Goal: Task Accomplishment & Management: Use online tool/utility

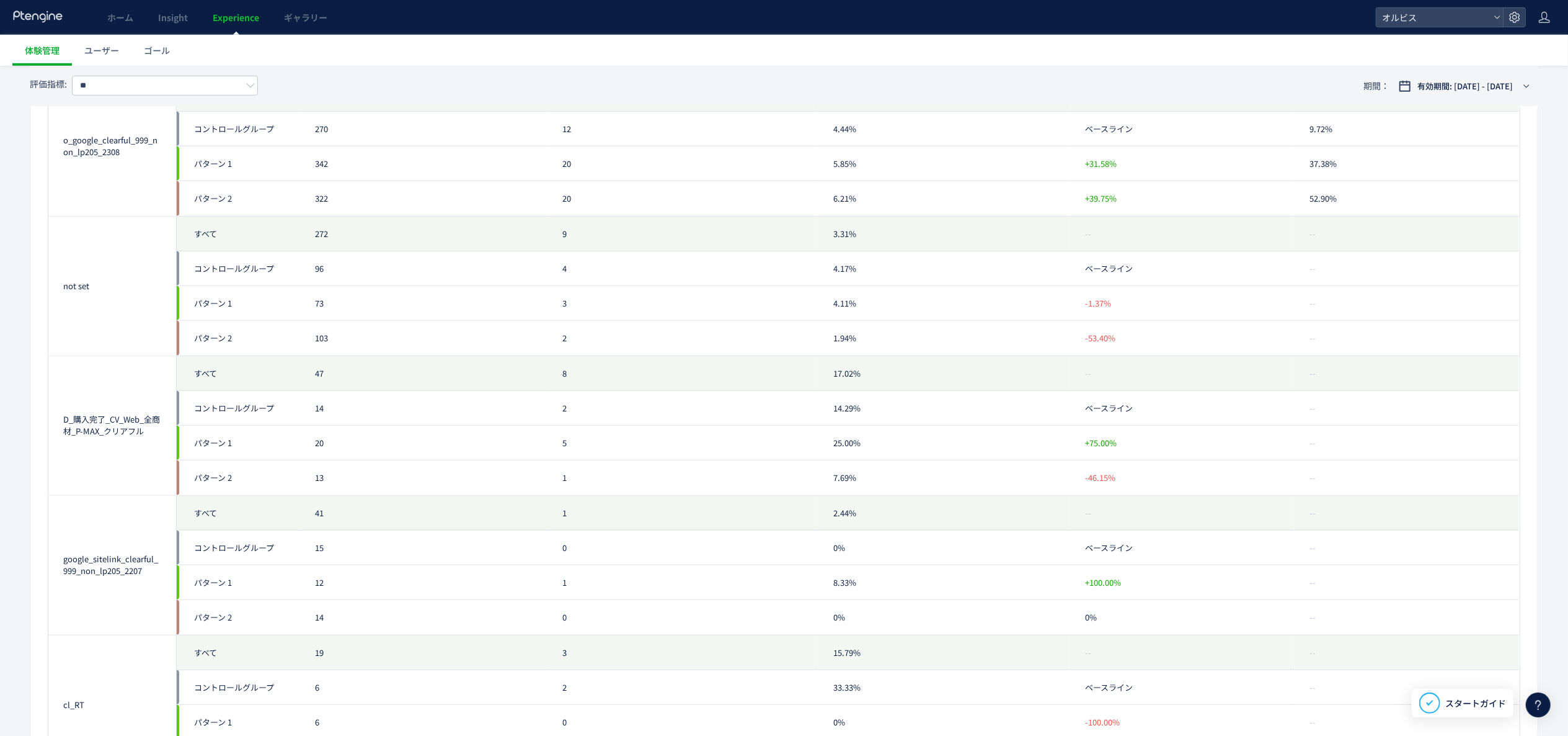
scroll to position [620, 0]
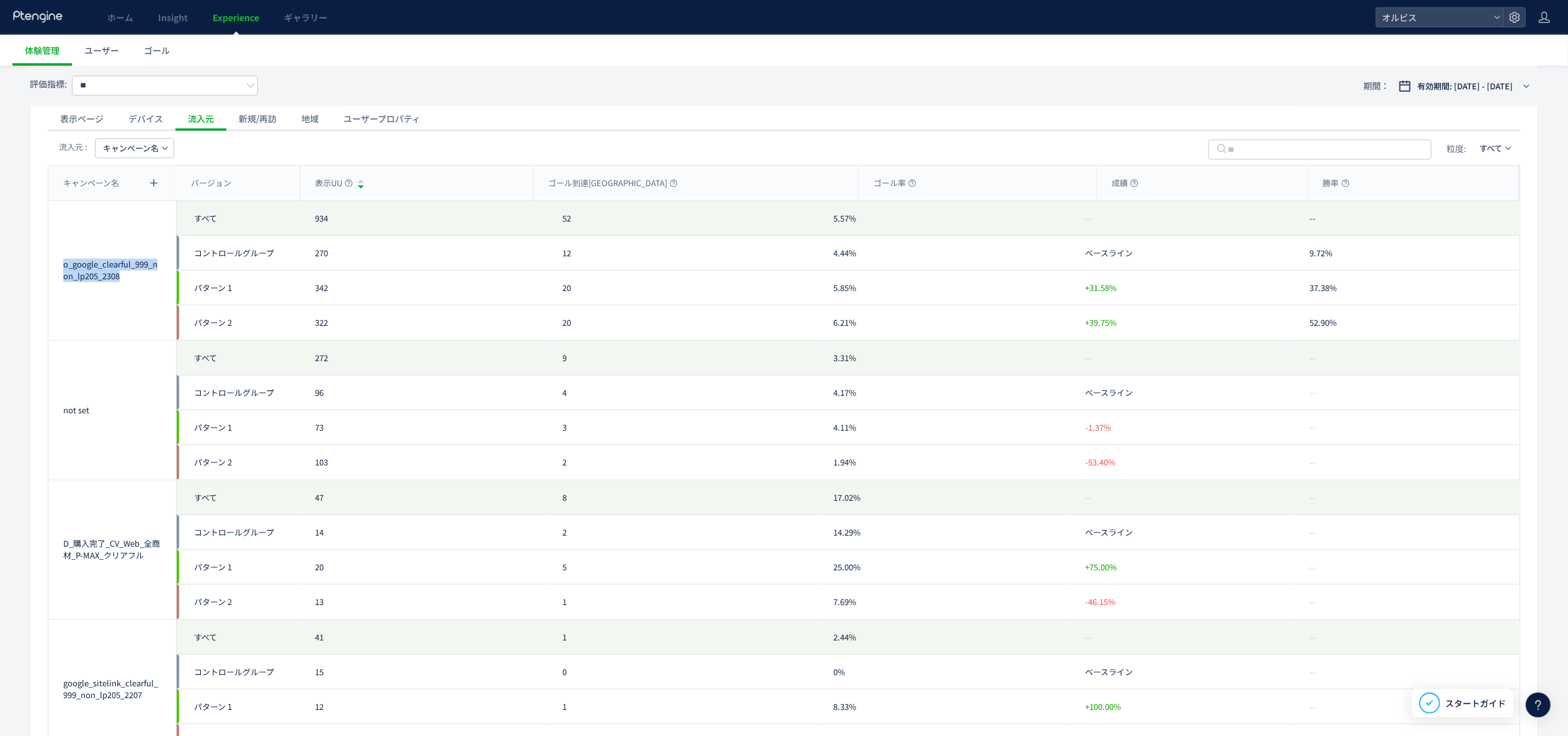
drag, startPoint x: 65, startPoint y: 265, endPoint x: 166, endPoint y: 300, distance: 106.9
click at [166, 300] on div "o_google_clearful_999_non_lp205_2308" at bounding box center [112, 270] width 127 height 139
copy div "o_google_clearful_999_non_lp205_2308"
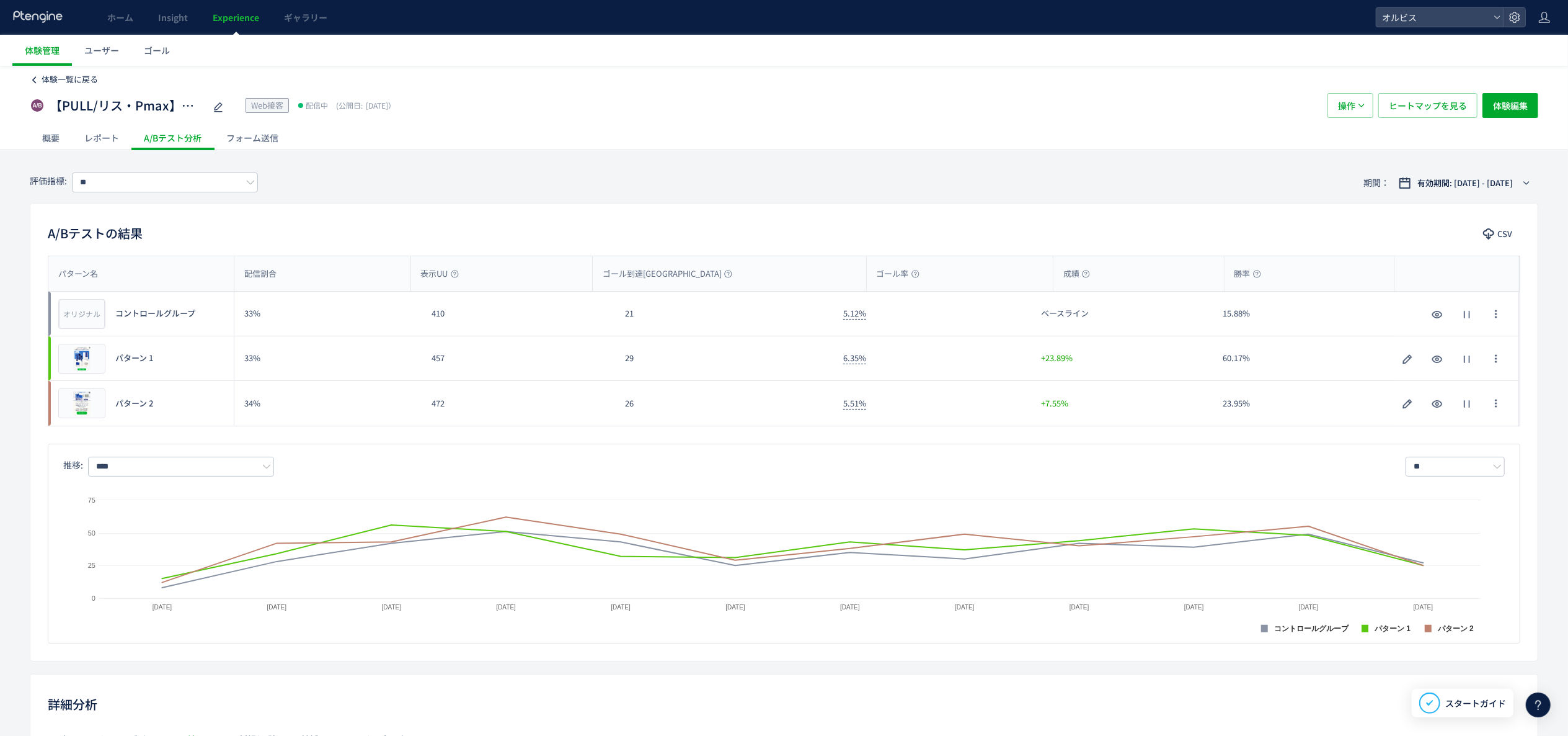
click at [60, 81] on span "体験一覧に戻る" at bounding box center [69, 79] width 56 height 11
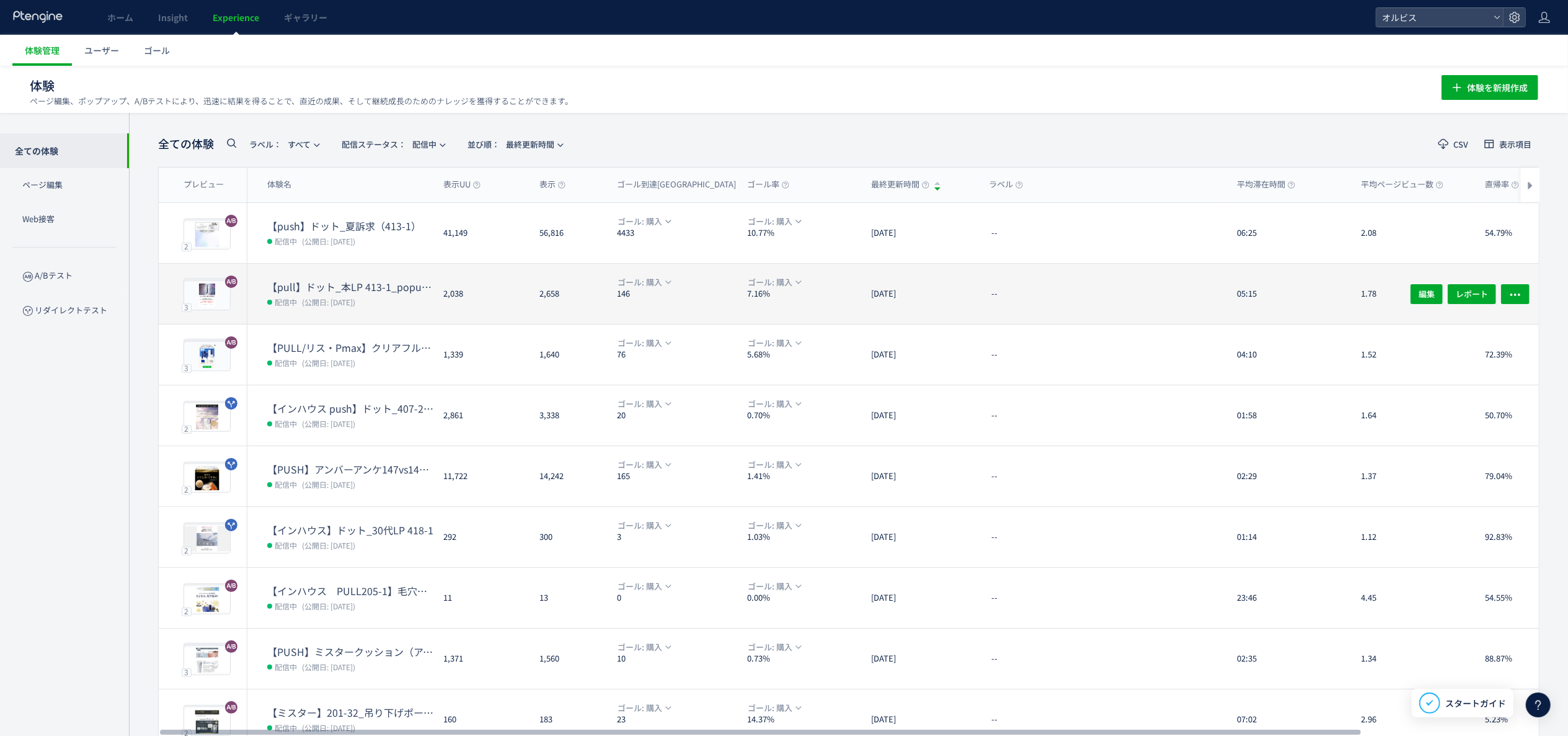
click at [402, 302] on dd "配信中 (公開日: [DATE])" at bounding box center [350, 300] width 166 height 16
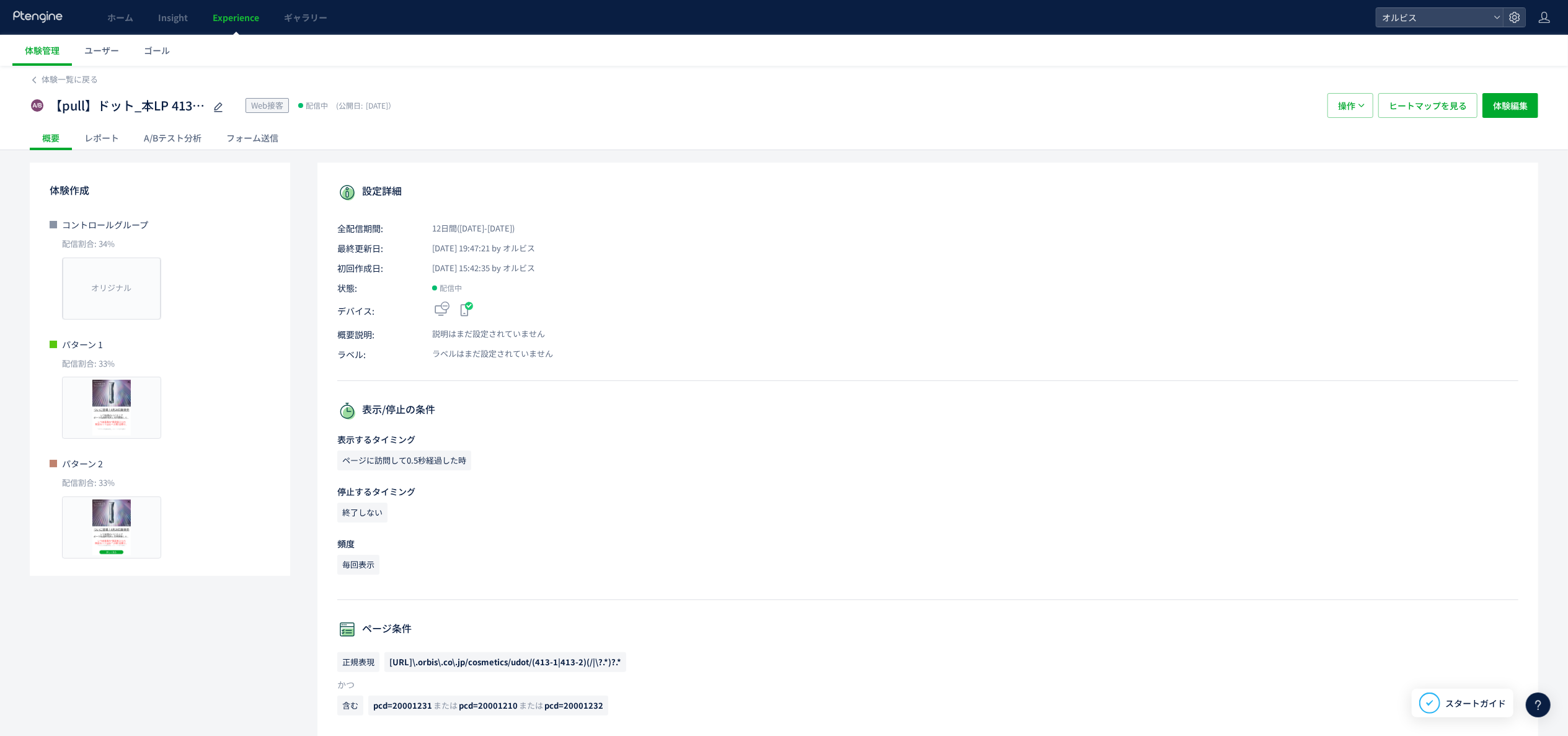
click at [166, 143] on div "A/Bテスト分析" at bounding box center [172, 138] width 83 height 25
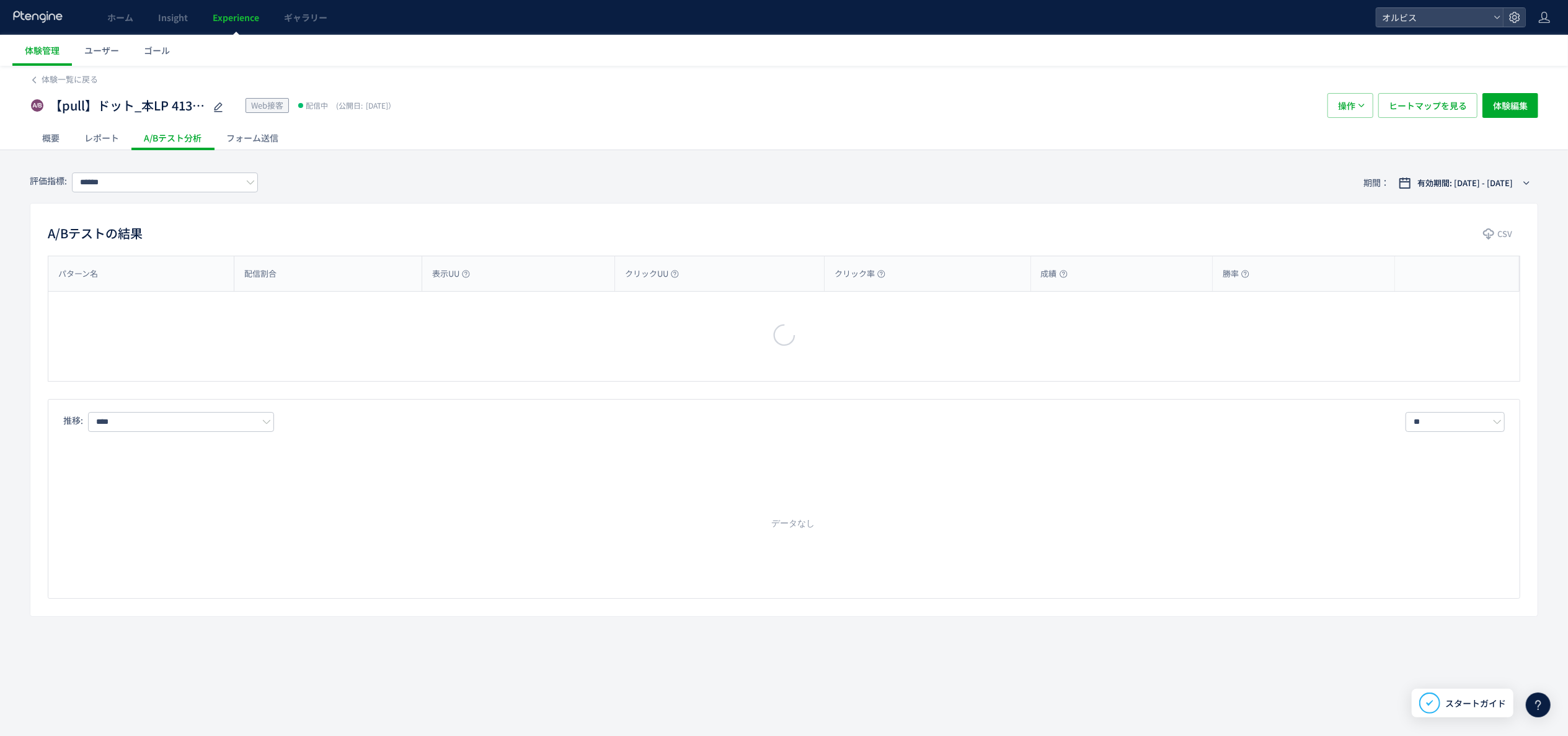
type input "**"
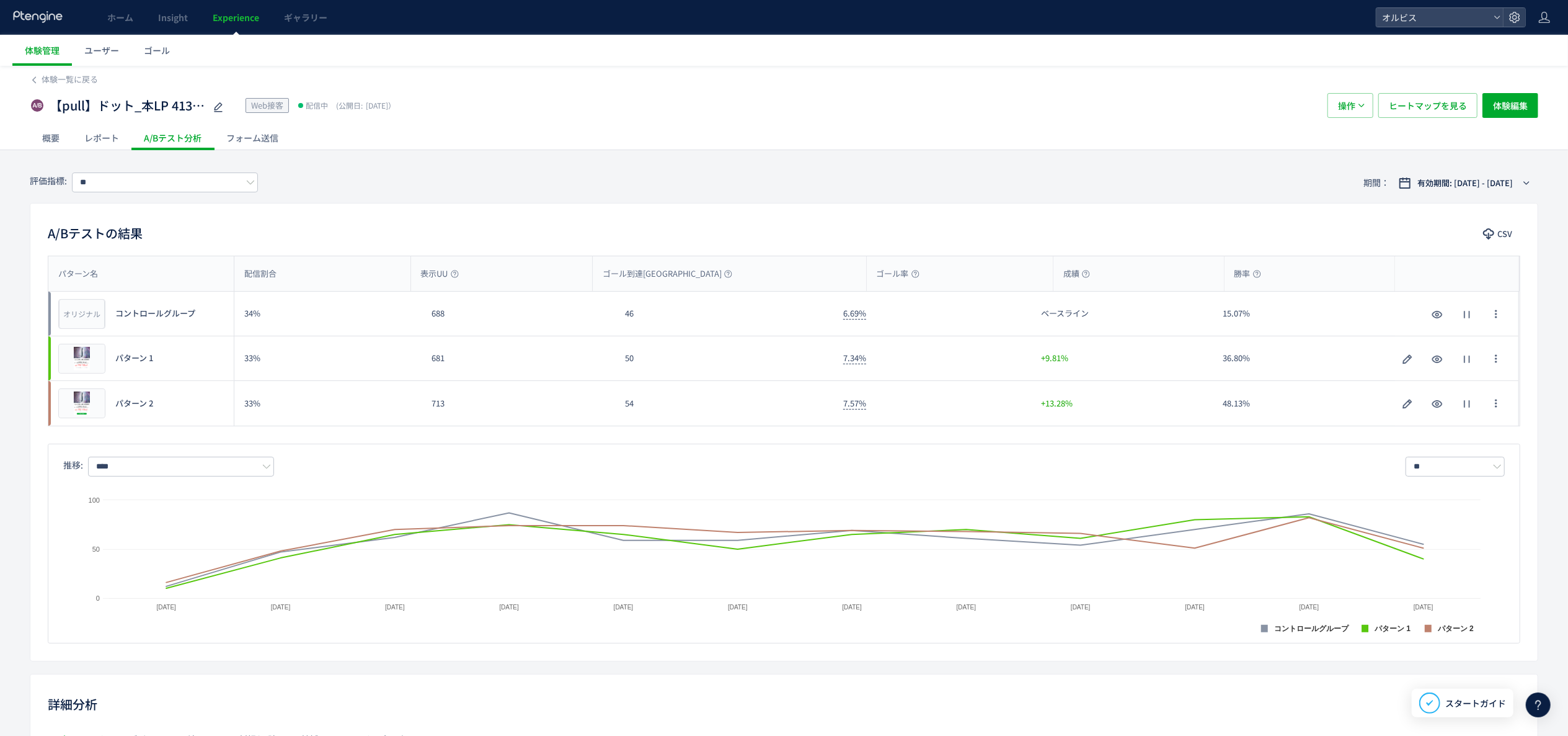
scroll to position [372, 0]
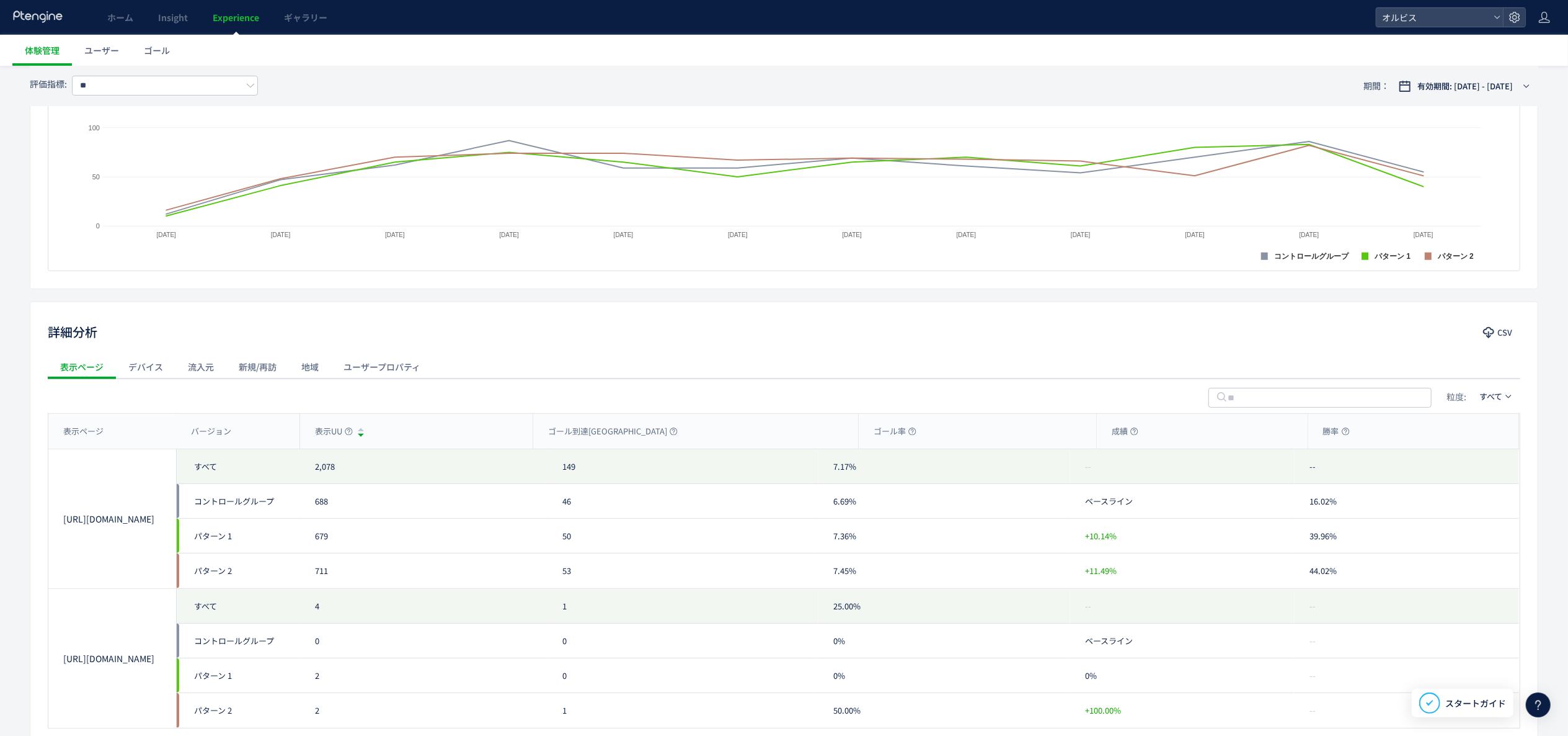
click at [200, 371] on div "流入元" at bounding box center [201, 366] width 50 height 25
click at [135, 398] on span "流入元の種類" at bounding box center [126, 396] width 48 height 20
click at [146, 451] on li "キャンペーン名" at bounding box center [130, 455] width 85 height 22
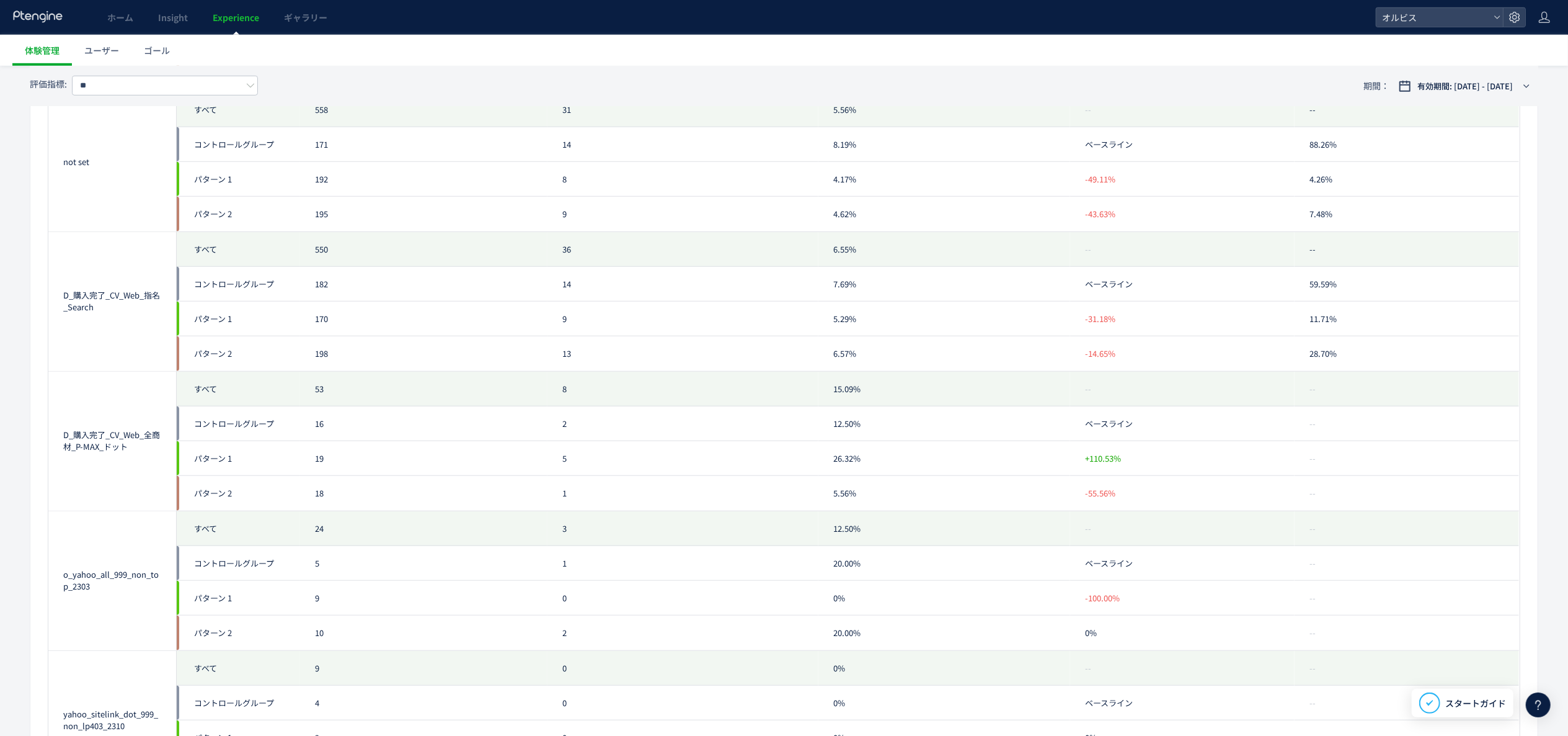
scroll to position [0, 0]
